Goal: Information Seeking & Learning: Learn about a topic

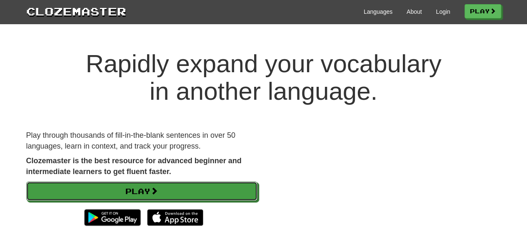
click at [203, 188] on link "Play" at bounding box center [141, 190] width 231 height 19
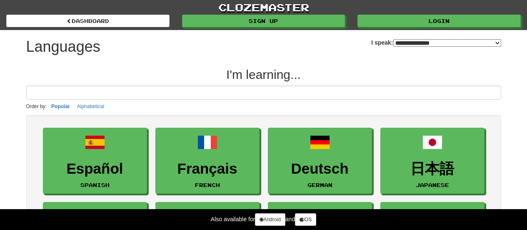
select select "*******"
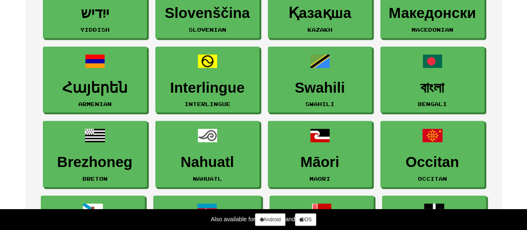
scroll to position [1108, 0]
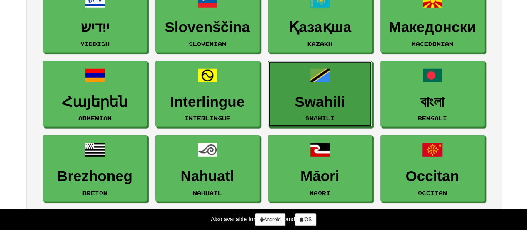
click at [324, 87] on link "Swahili Swahili" at bounding box center [320, 94] width 104 height 66
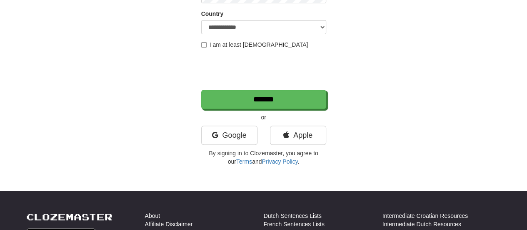
scroll to position [152, 0]
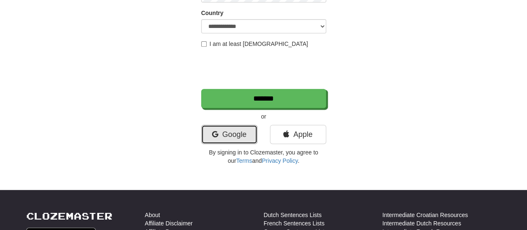
click at [221, 139] on link "Google" at bounding box center [229, 134] width 56 height 19
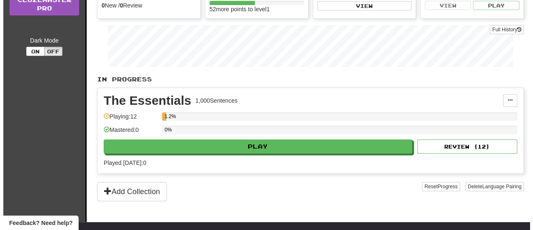
scroll to position [107, 0]
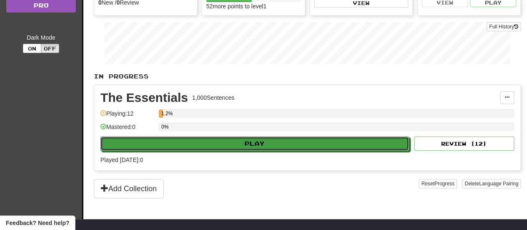
click at [187, 142] on button "Play" at bounding box center [254, 143] width 309 height 14
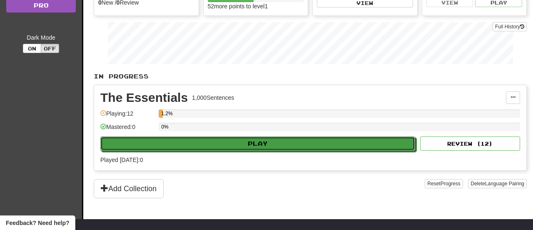
select select "**"
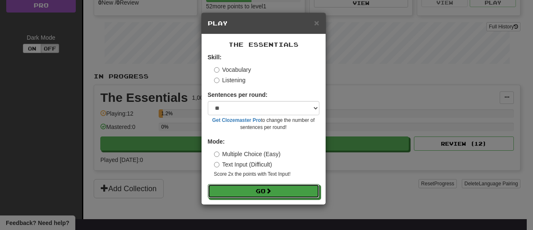
click at [255, 189] on button "Go" at bounding box center [264, 191] width 112 height 14
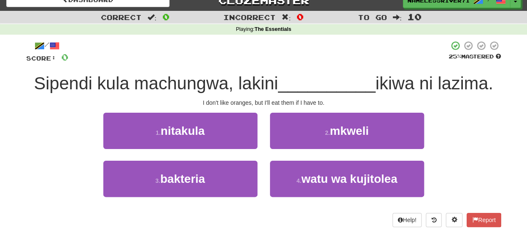
scroll to position [11, 0]
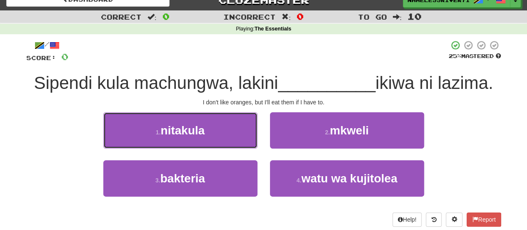
click at [232, 124] on button "1 . nitakula" at bounding box center [180, 130] width 154 height 36
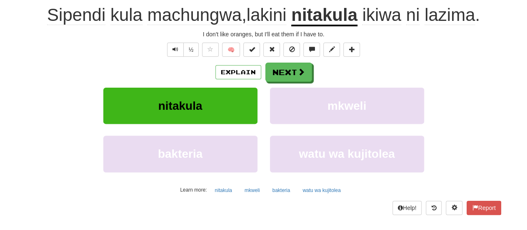
scroll to position [87, 0]
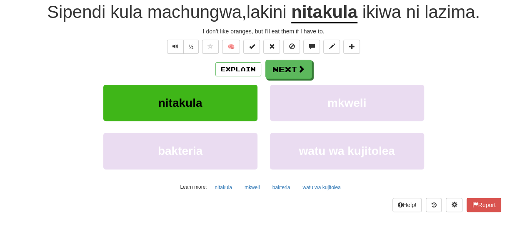
click at [290, 79] on div "Explain Next nitakula mkweli bakteria watu wa kujitolea Learn more: nitakula mk…" at bounding box center [263, 127] width 475 height 134
click at [289, 75] on button "Next" at bounding box center [288, 69] width 47 height 19
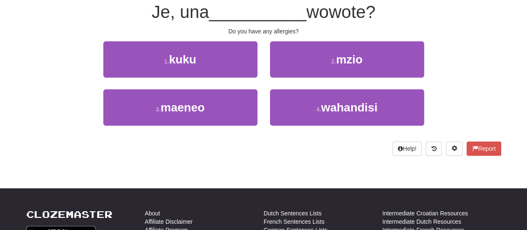
scroll to position [42, 0]
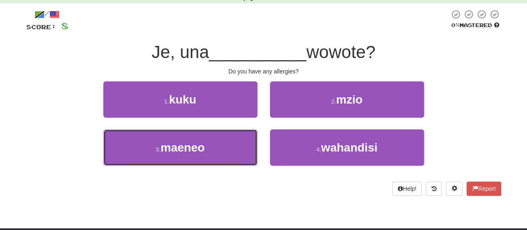
click at [222, 145] on button "3 . maeneo" at bounding box center [180, 147] width 154 height 36
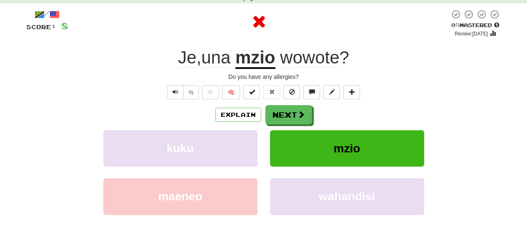
click at [265, 65] on u "mzio" at bounding box center [255, 57] width 40 height 21
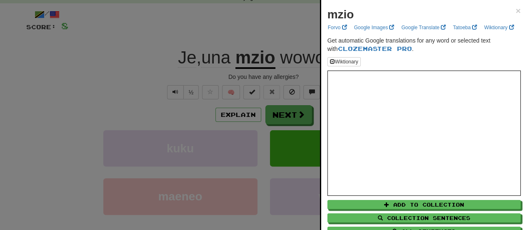
click at [288, 28] on div at bounding box center [263, 115] width 527 height 230
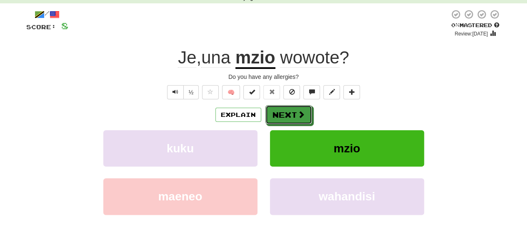
click at [292, 111] on button "Next" at bounding box center [288, 114] width 47 height 19
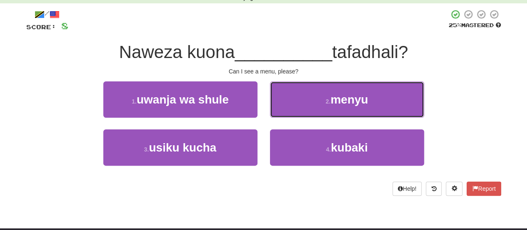
click at [319, 98] on button "2 . menyu" at bounding box center [347, 99] width 154 height 36
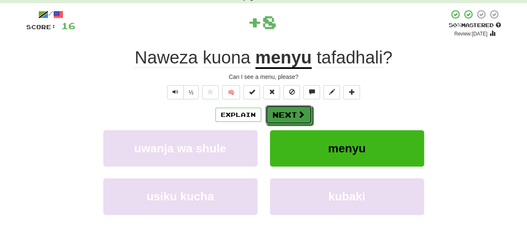
click at [295, 120] on button "Next" at bounding box center [288, 114] width 47 height 19
